Goal: Transaction & Acquisition: Download file/media

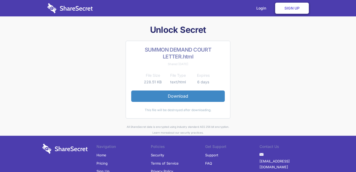
click at [180, 96] on link "Download" at bounding box center [177, 96] width 93 height 11
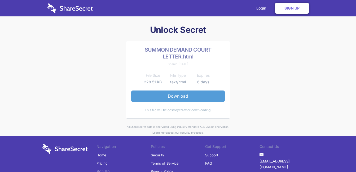
click at [176, 95] on link "Download" at bounding box center [177, 96] width 93 height 11
click at [177, 93] on link "Download" at bounding box center [177, 96] width 93 height 11
